Goal: Transaction & Acquisition: Purchase product/service

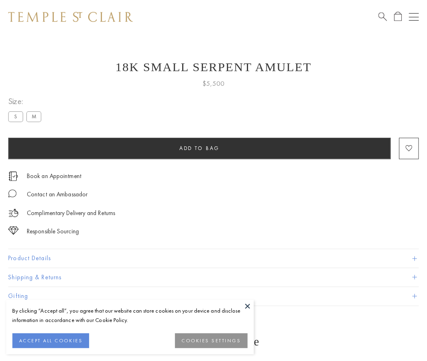
scroll to position [33, 0]
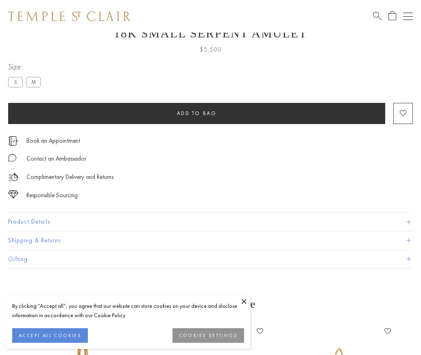
click at [197, 113] on span "Add to bag" at bounding box center [197, 113] width 40 height 7
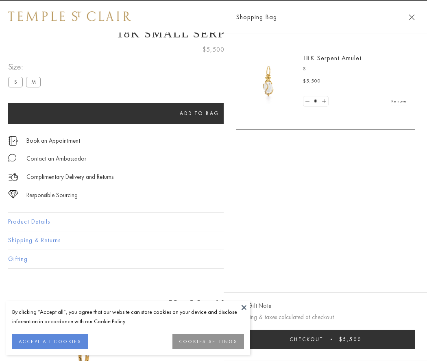
click at [354, 340] on button "Checkout $5,500" at bounding box center [325, 339] width 179 height 19
